Goal: Find specific page/section: Find specific page/section

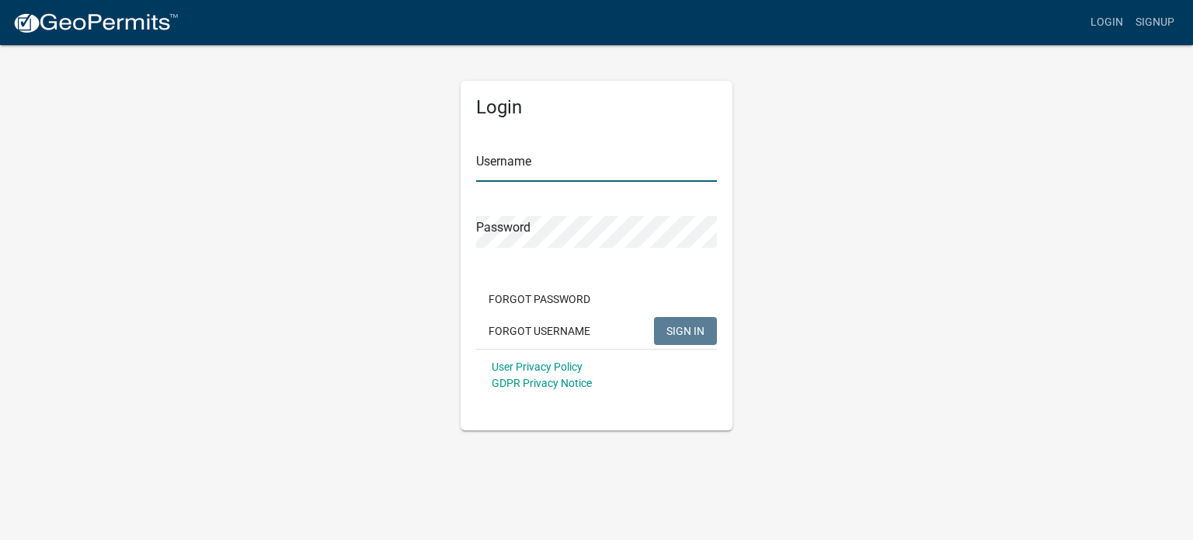
click at [483, 169] on input "Username" at bounding box center [596, 166] width 241 height 32
type input "fullspeedautomotive"
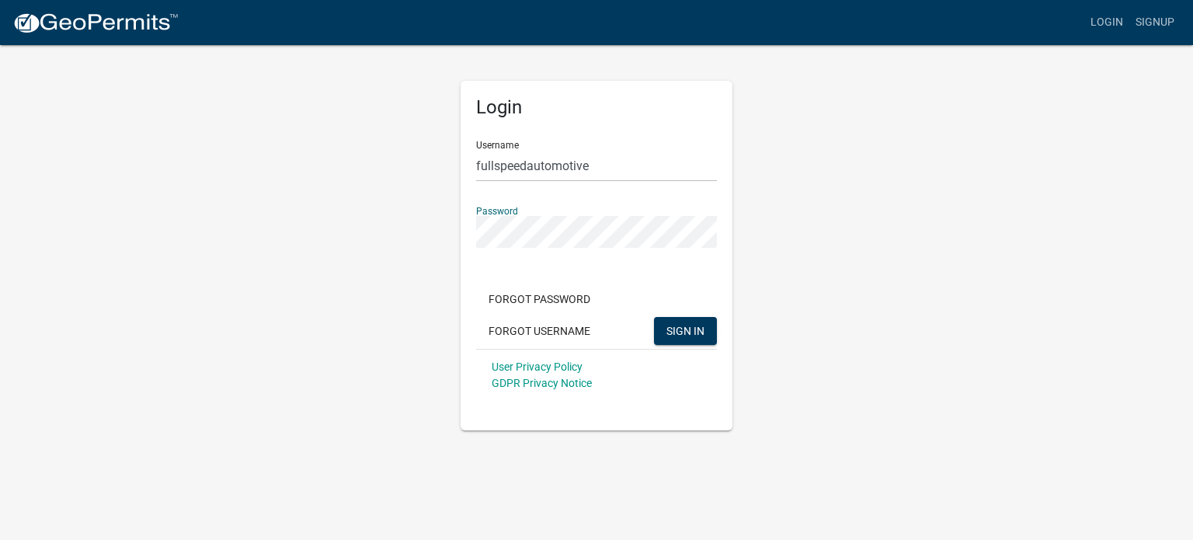
click at [654, 317] on button "SIGN IN" at bounding box center [685, 331] width 63 height 28
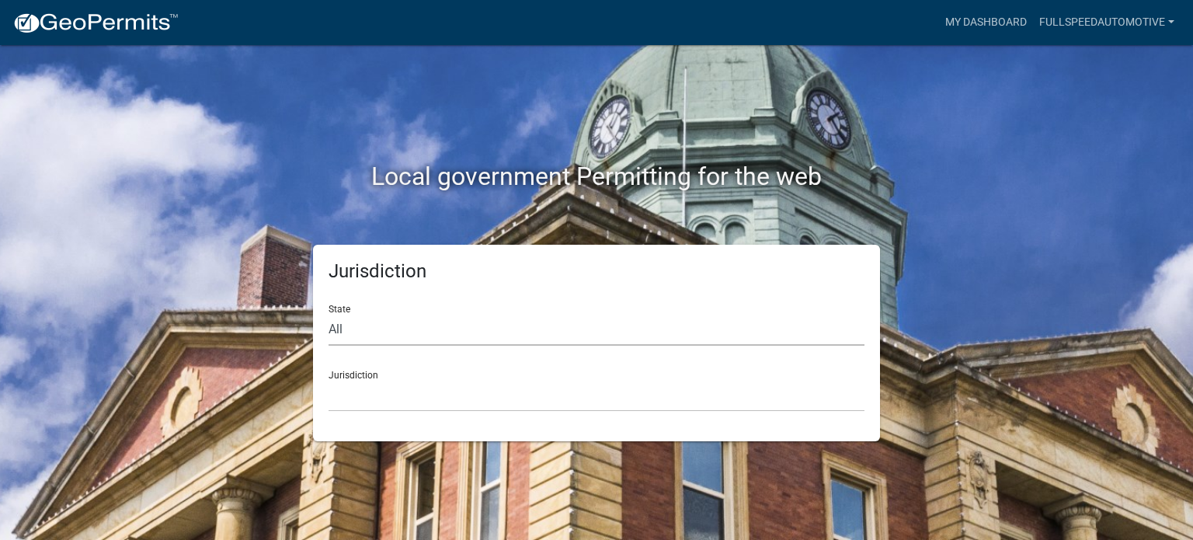
click at [367, 329] on select "All [US_STATE] [US_STATE] [US_STATE] [US_STATE] [US_STATE] [US_STATE] [US_STATE…" at bounding box center [597, 330] width 536 height 32
select select "[US_STATE]"
click at [329, 314] on select "All [US_STATE] [US_STATE] [US_STATE] [US_STATE] [US_STATE] [US_STATE] [US_STATE…" at bounding box center [597, 330] width 536 height 32
click at [367, 398] on select "[GEOGRAPHIC_DATA], [US_STATE][PERSON_NAME][GEOGRAPHIC_DATA], [US_STATE][PERSON_…" at bounding box center [597, 396] width 536 height 32
click at [379, 402] on select "[GEOGRAPHIC_DATA], [US_STATE][PERSON_NAME][GEOGRAPHIC_DATA], [US_STATE][PERSON_…" at bounding box center [597, 396] width 536 height 32
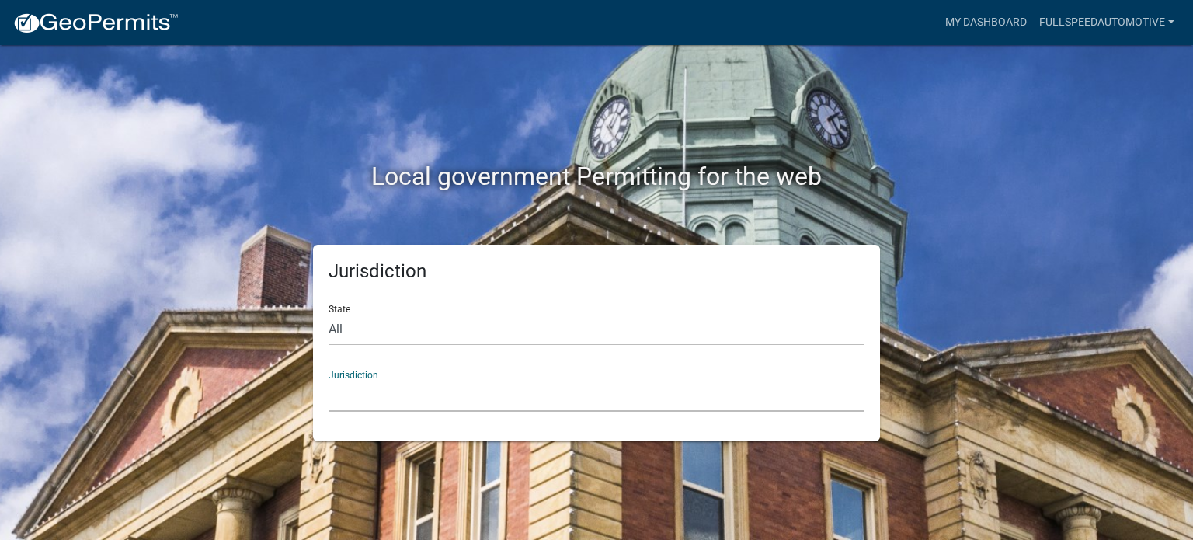
click at [408, 395] on select "[GEOGRAPHIC_DATA], [US_STATE][PERSON_NAME][GEOGRAPHIC_DATA], [US_STATE][PERSON_…" at bounding box center [597, 396] width 536 height 32
click at [354, 397] on select "[GEOGRAPHIC_DATA], [US_STATE][PERSON_NAME][GEOGRAPHIC_DATA], [US_STATE][PERSON_…" at bounding box center [597, 396] width 536 height 32
click at [345, 398] on select "[GEOGRAPHIC_DATA], [US_STATE] [GEOGRAPHIC_DATA], [US_STATE][PERSON_NAME][GEOGRA…" at bounding box center [597, 396] width 536 height 32
click at [377, 400] on select "[GEOGRAPHIC_DATA], [US_STATE] [GEOGRAPHIC_DATA], [US_STATE][PERSON_NAME][GEOGRA…" at bounding box center [597, 396] width 536 height 32
